Goal: Information Seeking & Learning: Understand process/instructions

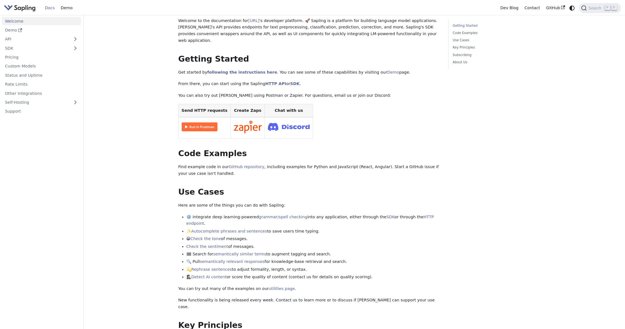
scroll to position [34, 0]
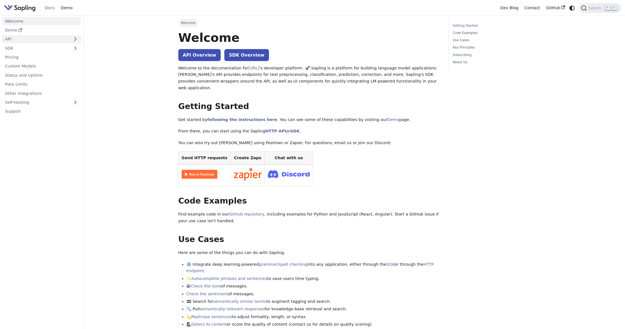
click at [13, 37] on link "API" at bounding box center [36, 39] width 68 height 8
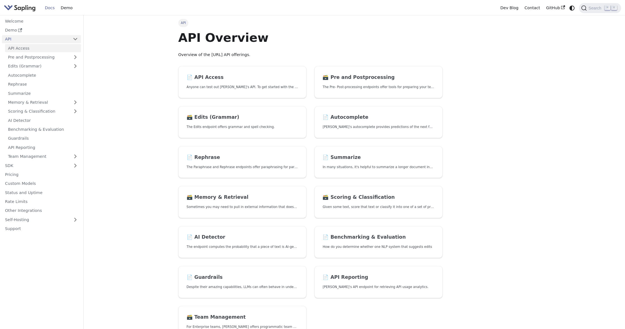
click at [22, 48] on link "API Access" at bounding box center [43, 48] width 76 height 8
